Goal: Transaction & Acquisition: Purchase product/service

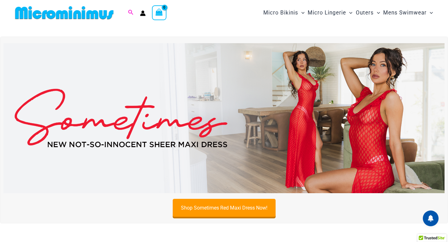
click at [129, 13] on icon "Search icon link" at bounding box center [130, 12] width 5 height 5
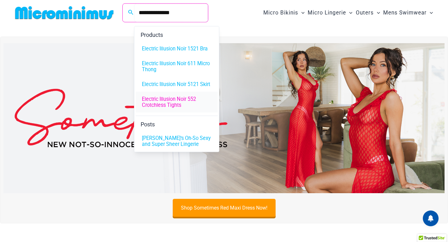
scroll to position [14, 0]
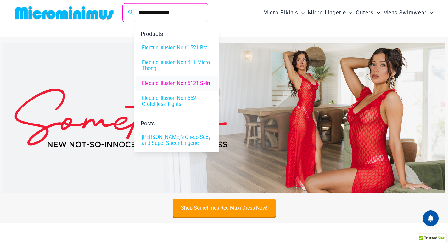
type input "**********"
click at [161, 80] on span "Electric Illusion Noir 5121 Skirt" at bounding box center [176, 83] width 68 height 6
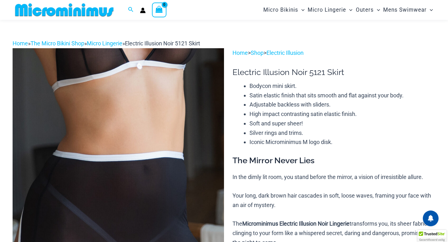
scroll to position [16, 0]
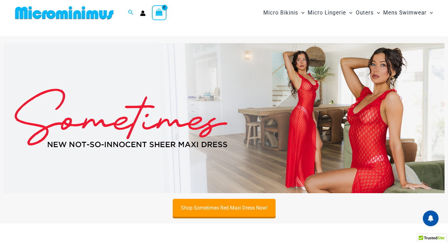
click at [363, 115] on img at bounding box center [223, 118] width 441 height 150
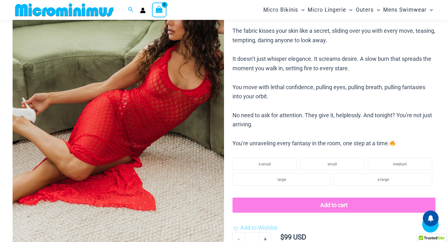
scroll to position [48, 0]
